Goal: Task Accomplishment & Management: Manage account settings

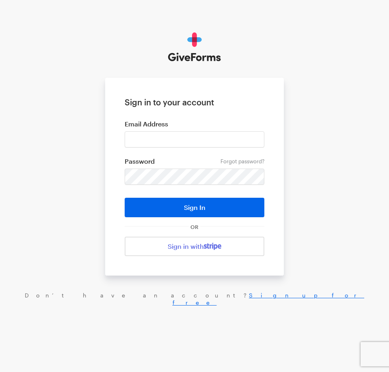
type input "haltura@brightfocus.org"
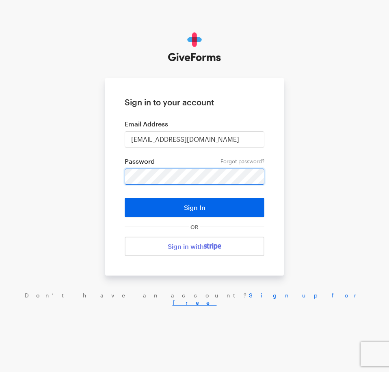
click at [125, 198] on button "Sign In" at bounding box center [195, 207] width 140 height 19
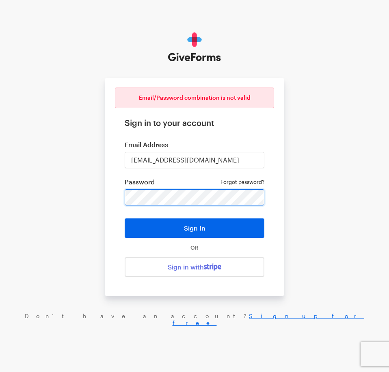
click at [125, 219] on button "Sign In" at bounding box center [195, 228] width 140 height 19
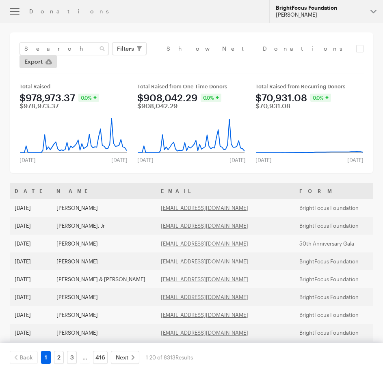
click at [296, 6] on div "BrightFocus Foundation" at bounding box center [319, 7] width 88 height 7
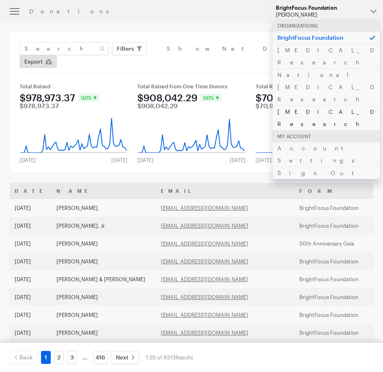
click at [303, 105] on link "Alzheimer's Disease Research" at bounding box center [325, 117] width 107 height 25
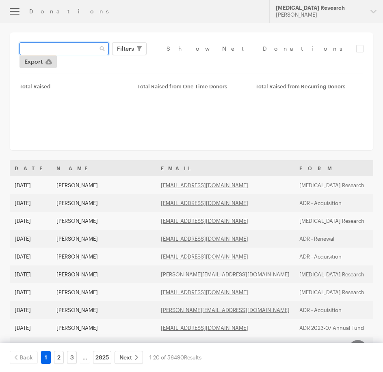
click at [96, 47] on input "text" at bounding box center [63, 48] width 89 height 13
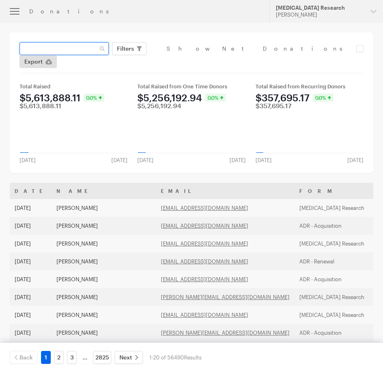
paste input "debbieandjackiewilson@yahoo.com"
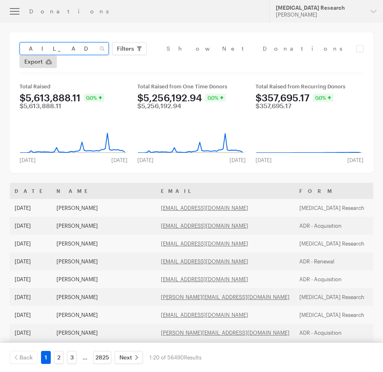
type input "debbieandjackiewilson@yahoo.com"
click at [187, 59] on button "Apply" at bounding box center [200, 65] width 26 height 13
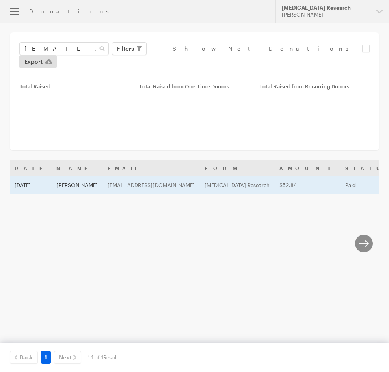
click at [78, 176] on td "Debbie Wilson" at bounding box center [77, 185] width 51 height 18
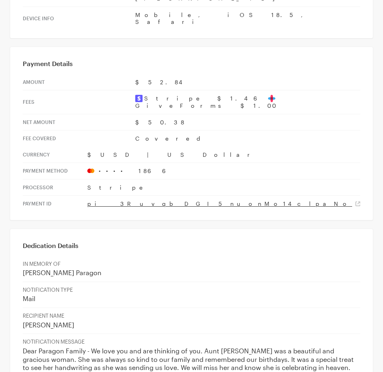
scroll to position [463, 0]
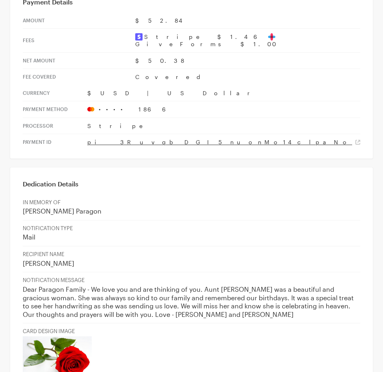
click at [184, 286] on p "Dear Paragon Family - We love you and are thinking of you. Aunt Mona was a beau…" at bounding box center [191, 302] width 337 height 33
click at [274, 286] on p "Dear Paragon Family - We love you and are thinking of you. Aunt Mona was a beau…" at bounding box center [191, 302] width 337 height 33
click at [181, 286] on p "Dear Paragon Family - We love you and are thinking of you. Aunt Mona was a beau…" at bounding box center [191, 302] width 337 height 33
click at [144, 286] on p "Dear Paragon Family - We love you and are thinking of you. Aunt Mona was a beau…" at bounding box center [191, 302] width 337 height 33
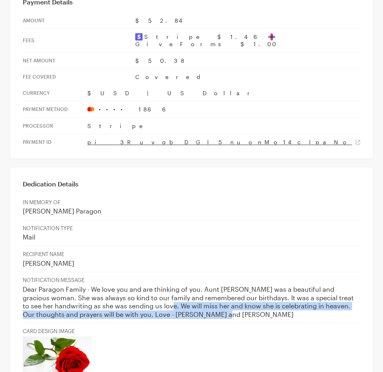
drag, startPoint x: 163, startPoint y: 244, endPoint x: 213, endPoint y: 259, distance: 52.1
click at [213, 273] on td "NOTIFICATION MESSAGE Dear Paragon Family - We love you and are thinking of you.…" at bounding box center [191, 298] width 337 height 51
copy p "ll miss her and know she is celebrating in heaven. Our thoughts and prayers wil…"
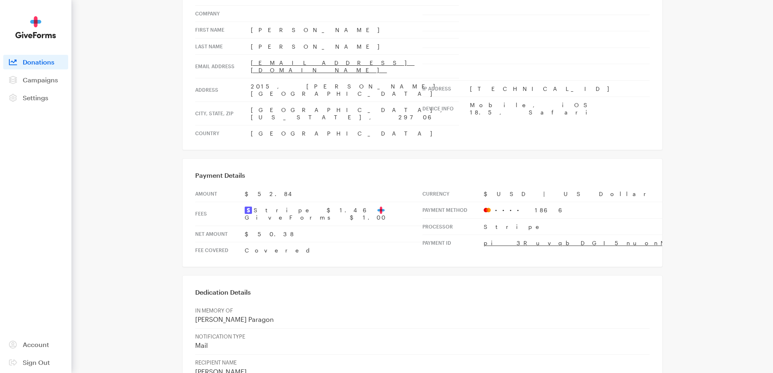
scroll to position [0, 0]
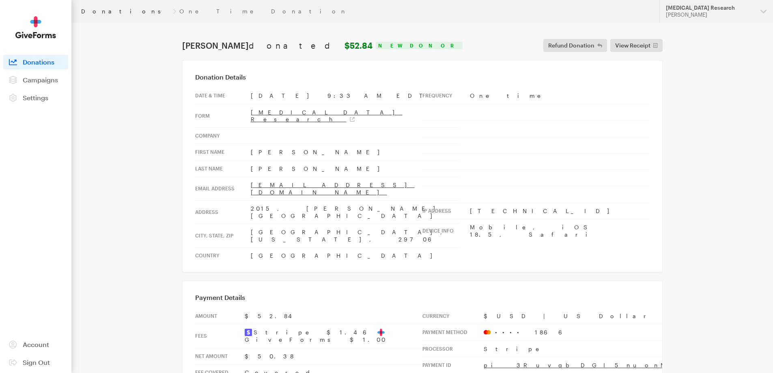
click at [101, 9] on link "Donations" at bounding box center [125, 11] width 88 height 6
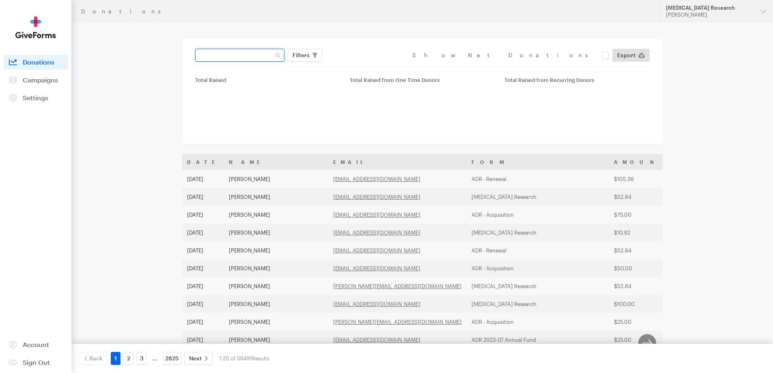
click at [253, 53] on input "text" at bounding box center [239, 55] width 89 height 13
paste input "[EMAIL_ADDRESS][DOMAIN_NAME]"
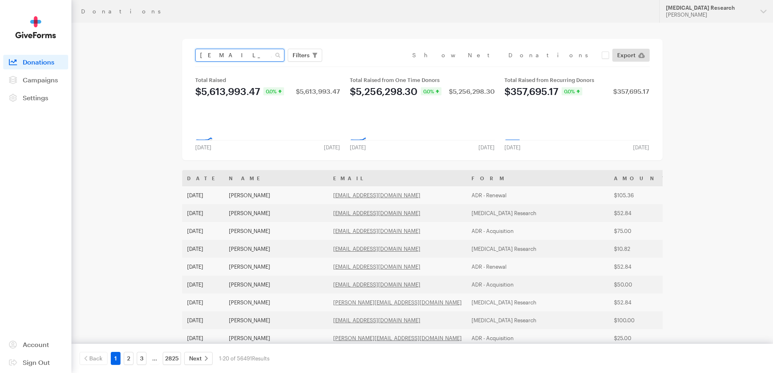
type input "[EMAIL_ADDRESS][DOMAIN_NAME]"
click at [362, 66] on button "Apply" at bounding box center [375, 72] width 26 height 13
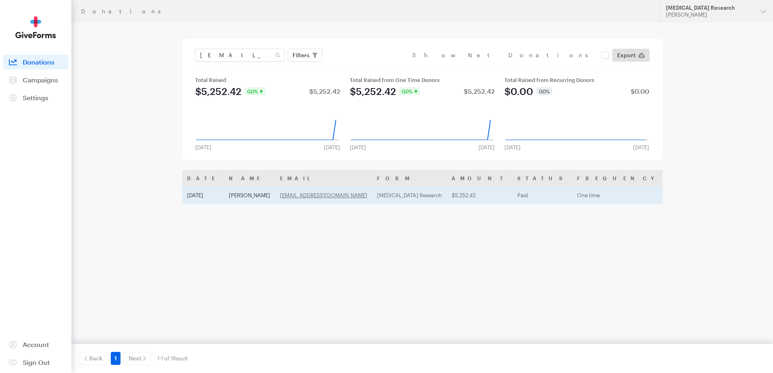
click at [241, 197] on td "[PERSON_NAME]" at bounding box center [249, 195] width 51 height 18
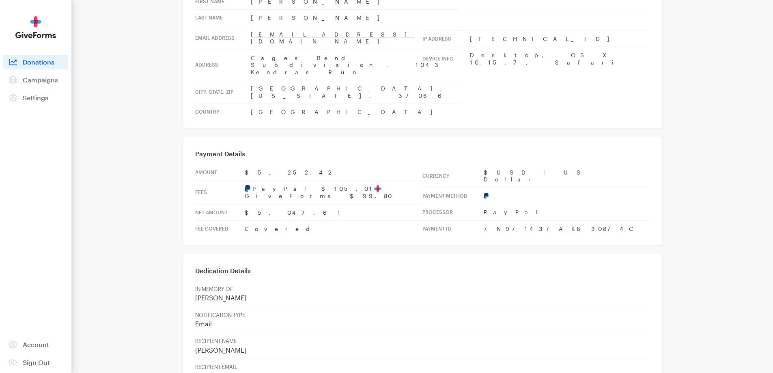
scroll to position [162, 0]
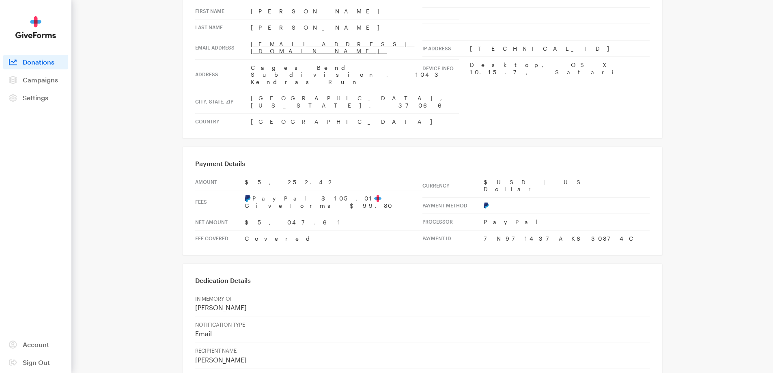
drag, startPoint x: 269, startPoint y: 174, endPoint x: 191, endPoint y: 107, distance: 103.0
click at [191, 146] on div "Payment Details Amount $5,252.42 Fees PayPal $105.01 GiveForms $99.80 Net Amoun…" at bounding box center [422, 200] width 480 height 109
drag, startPoint x: 191, startPoint y: 107, endPoint x: 550, endPoint y: 181, distance: 366.4
click at [550, 181] on div "Payment Details Amount $5,252.42 Fees PayPal $105.01 GiveForms $99.80 Net Amoun…" at bounding box center [422, 200] width 480 height 109
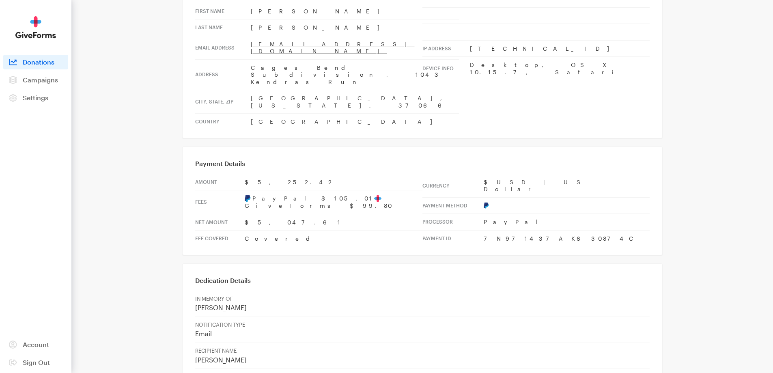
click at [550, 230] on td "7N971437AK630874C" at bounding box center [567, 238] width 166 height 16
drag, startPoint x: 550, startPoint y: 181, endPoint x: 163, endPoint y: 106, distance: 393.2
click at [163, 106] on main "Donations One Time Donation [PERSON_NAME] donated $5,252.42 New Donor Refund Do…" at bounding box center [387, 351] width 584 height 983
click at [175, 110] on main "Donations One Time Donation [PERSON_NAME] donated $5,252.42 New Donor Refund Do…" at bounding box center [387, 351] width 584 height 983
drag, startPoint x: 193, startPoint y: 107, endPoint x: 549, endPoint y: 179, distance: 363.3
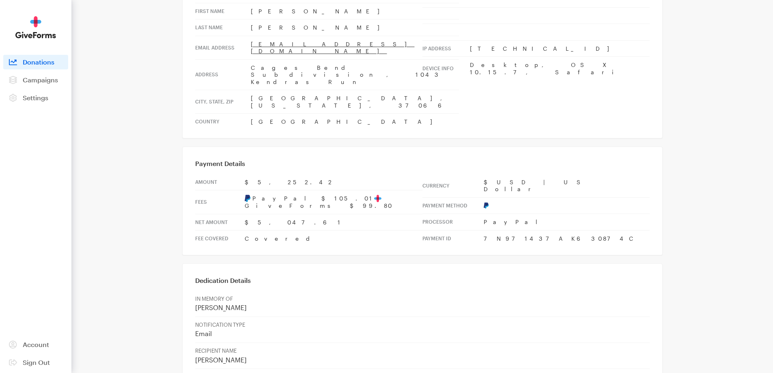
click at [549, 179] on div "Payment Details Amount $5,252.42 Fees PayPal $105.01 GiveForms $99.80 Net Amoun…" at bounding box center [422, 200] width 480 height 109
click at [549, 230] on td "7N971437AK630874C" at bounding box center [567, 238] width 166 height 16
drag, startPoint x: 549, startPoint y: 179, endPoint x: 195, endPoint y: 107, distance: 361.3
click at [195, 146] on div "Payment Details Amount $5,252.42 Fees PayPal $105.01 GiveForms $99.80 Net Amoun…" at bounding box center [422, 200] width 480 height 109
click at [195, 159] on h3 "Payment Details" at bounding box center [422, 163] width 454 height 8
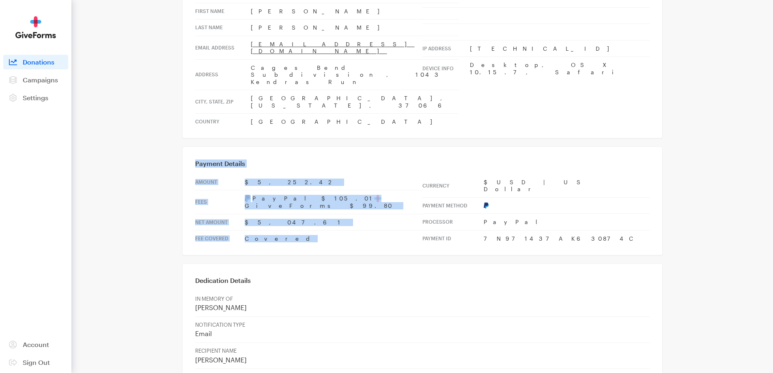
drag, startPoint x: 195, startPoint y: 107, endPoint x: 557, endPoint y: 189, distance: 371.5
click at [557, 189] on div "Payment Details Amount $5,252.42 Fees PayPal $105.01 GiveForms $99.80 Net Amoun…" at bounding box center [422, 200] width 480 height 109
click at [559, 184] on div "Payment Details Amount $5,252.42 Fees PayPal $105.01 GiveForms $99.80 Net Amoun…" at bounding box center [422, 200] width 480 height 109
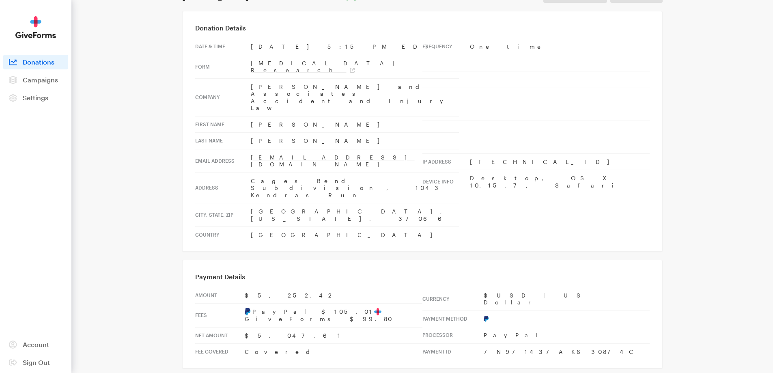
scroll to position [0, 0]
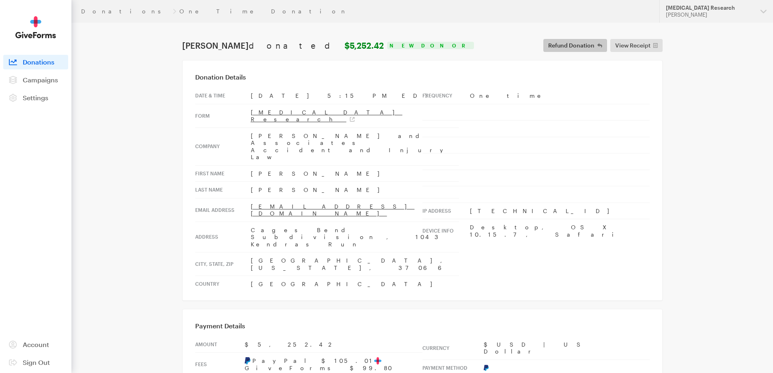
click at [579, 44] on span "Refund Donation" at bounding box center [571, 46] width 46 height 10
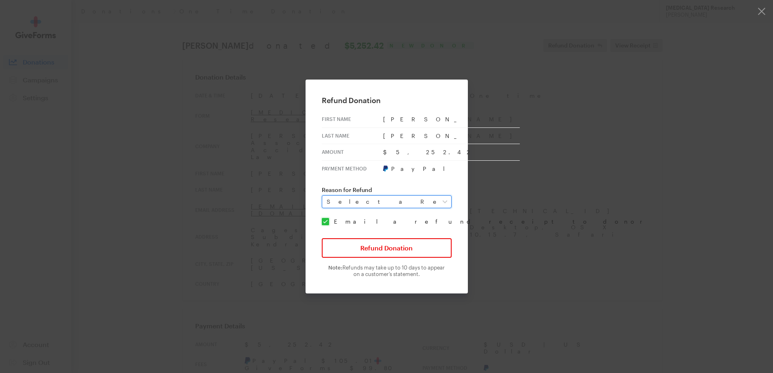
click at [356, 201] on select "Select a Reason Fraud Duplicate Other" at bounding box center [387, 201] width 130 height 13
select select "requested_by_customer"
click at [327, 195] on select "Select a Reason Fraud Duplicate Other" at bounding box center [387, 201] width 130 height 13
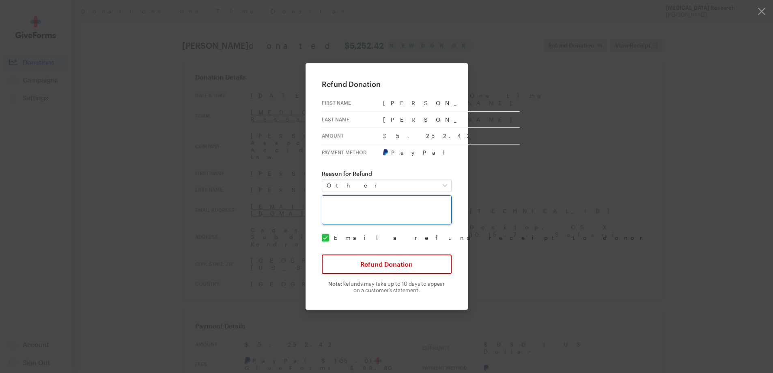
click at [342, 209] on textarea at bounding box center [387, 209] width 130 height 29
type textarea "Wrong organization and wrong amount"
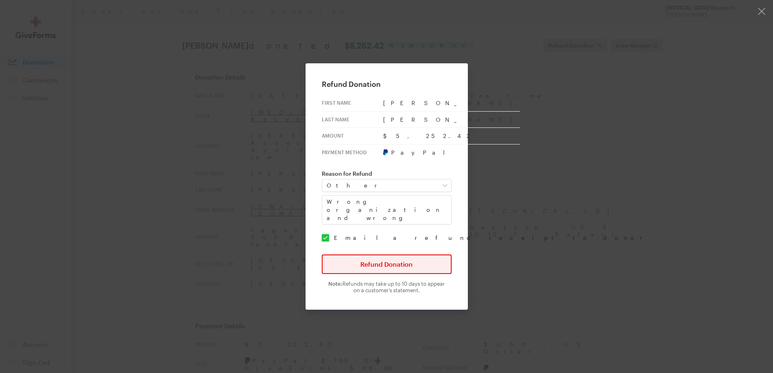
click at [401, 262] on button "Refund Donation" at bounding box center [387, 263] width 130 height 19
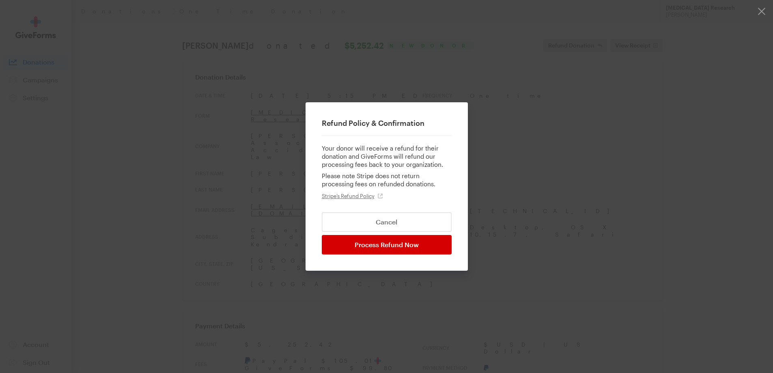
click at [400, 247] on input "Process Refund Now" at bounding box center [387, 244] width 130 height 19
type input "Processing..."
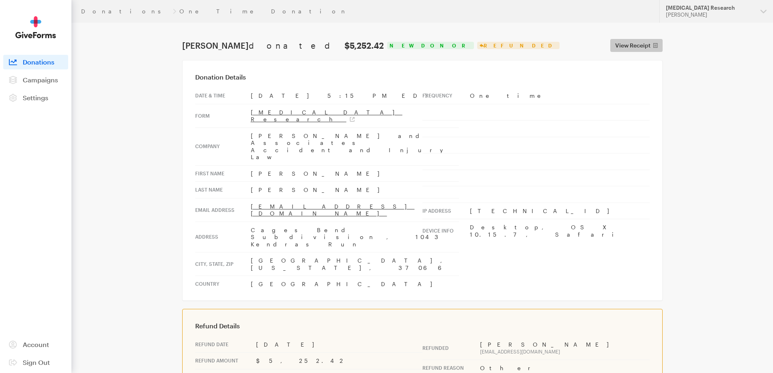
click at [643, 44] on span "View Receipt" at bounding box center [632, 46] width 35 height 10
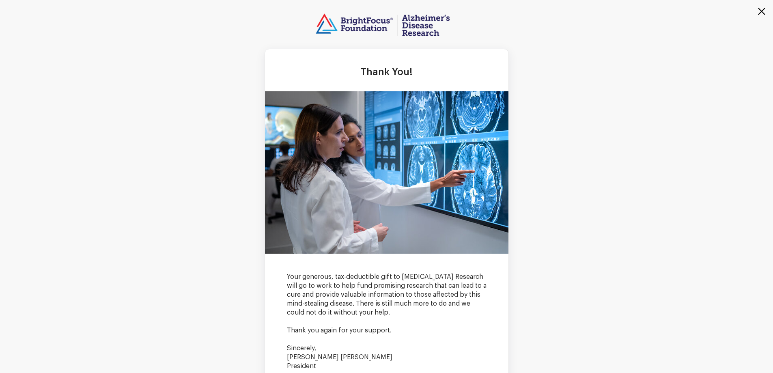
click at [766, 15] on button "button" at bounding box center [756, 16] width 32 height 32
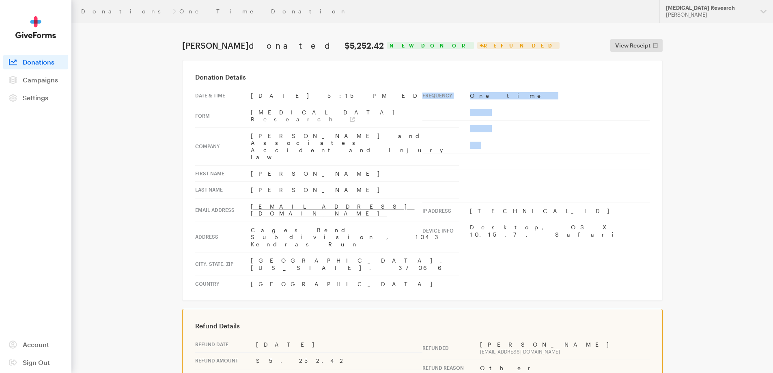
drag, startPoint x: 437, startPoint y: 161, endPoint x: 628, endPoint y: 238, distance: 205.4
click at [625, 238] on div "Donation Details Date & time Aug 14, 2025 5:15 PM EDT Form Alzheimer's Disease …" at bounding box center [422, 180] width 480 height 241
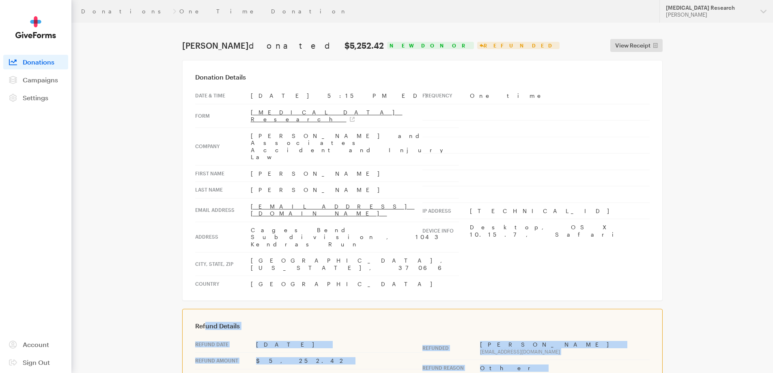
drag, startPoint x: 591, startPoint y: 322, endPoint x: 187, endPoint y: 242, distance: 411.9
